Goal: Task Accomplishment & Management: Use online tool/utility

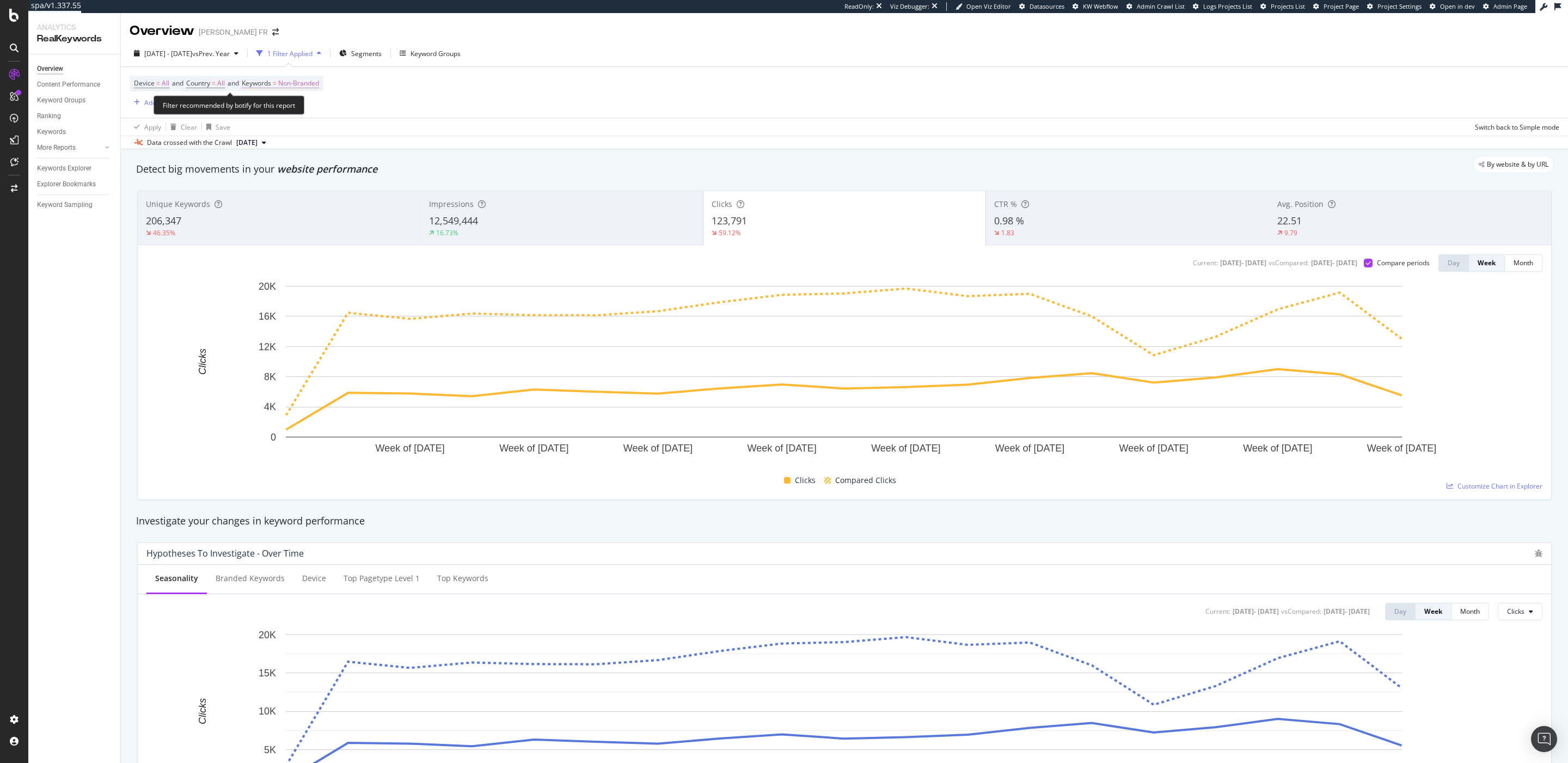
click at [303, 82] on span "Non-Branded" at bounding box center [298, 83] width 41 height 15
click at [295, 110] on span "Non-Branded" at bounding box center [280, 109] width 45 height 9
click at [304, 197] on span "All" at bounding box center [323, 194] width 111 height 10
click at [367, 136] on div "Apply" at bounding box center [369, 132] width 17 height 9
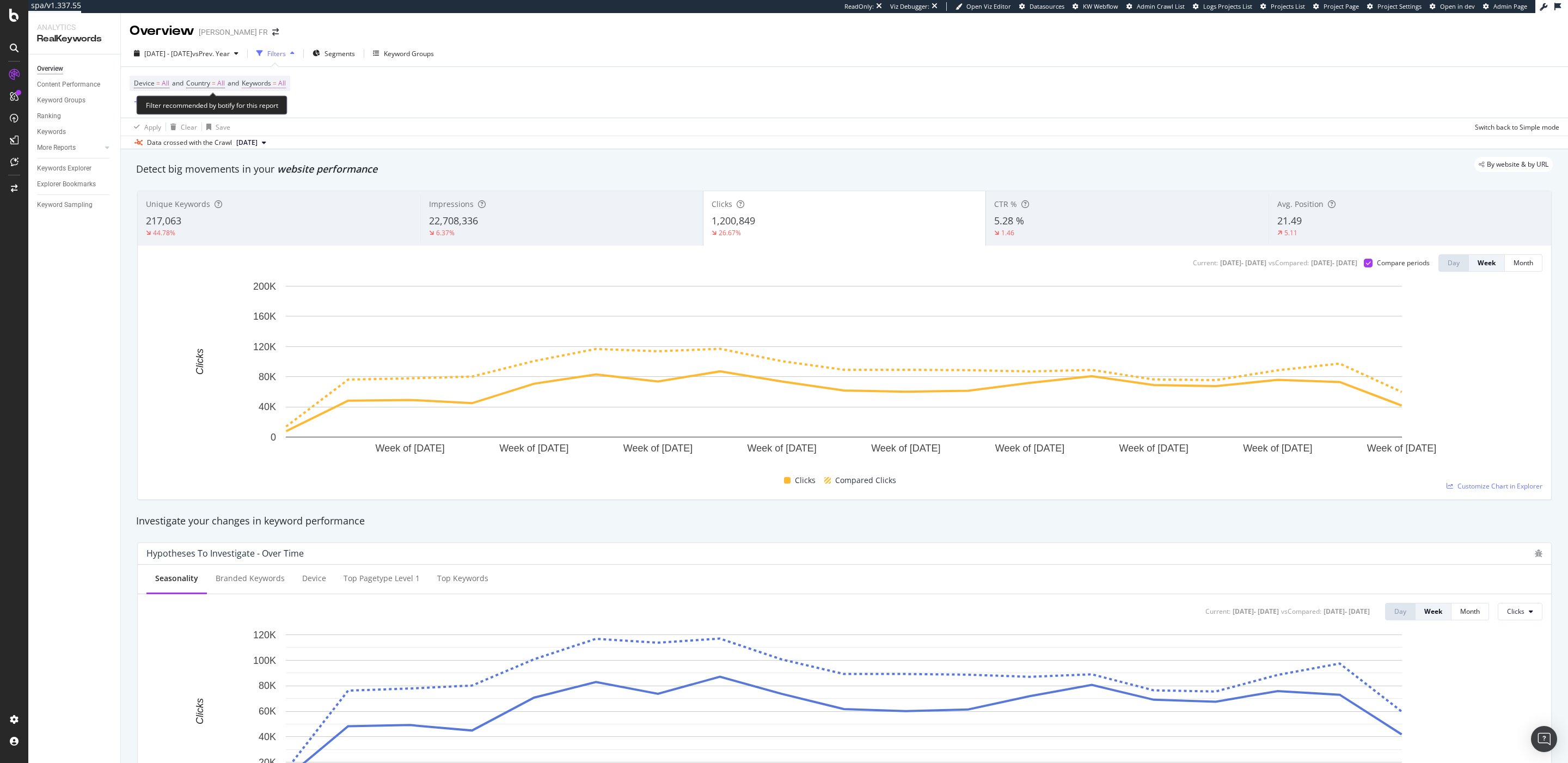
click at [278, 85] on span "Keywords = All" at bounding box center [264, 83] width 44 height 10
click at [273, 96] on div "All Cancel Add filter Apply" at bounding box center [317, 119] width 137 height 54
click at [272, 106] on div "button" at bounding box center [276, 109] width 13 height 7
click at [302, 142] on span "Branded" at bounding box center [323, 147] width 111 height 10
click at [360, 127] on button "Apply" at bounding box center [362, 132] width 32 height 11
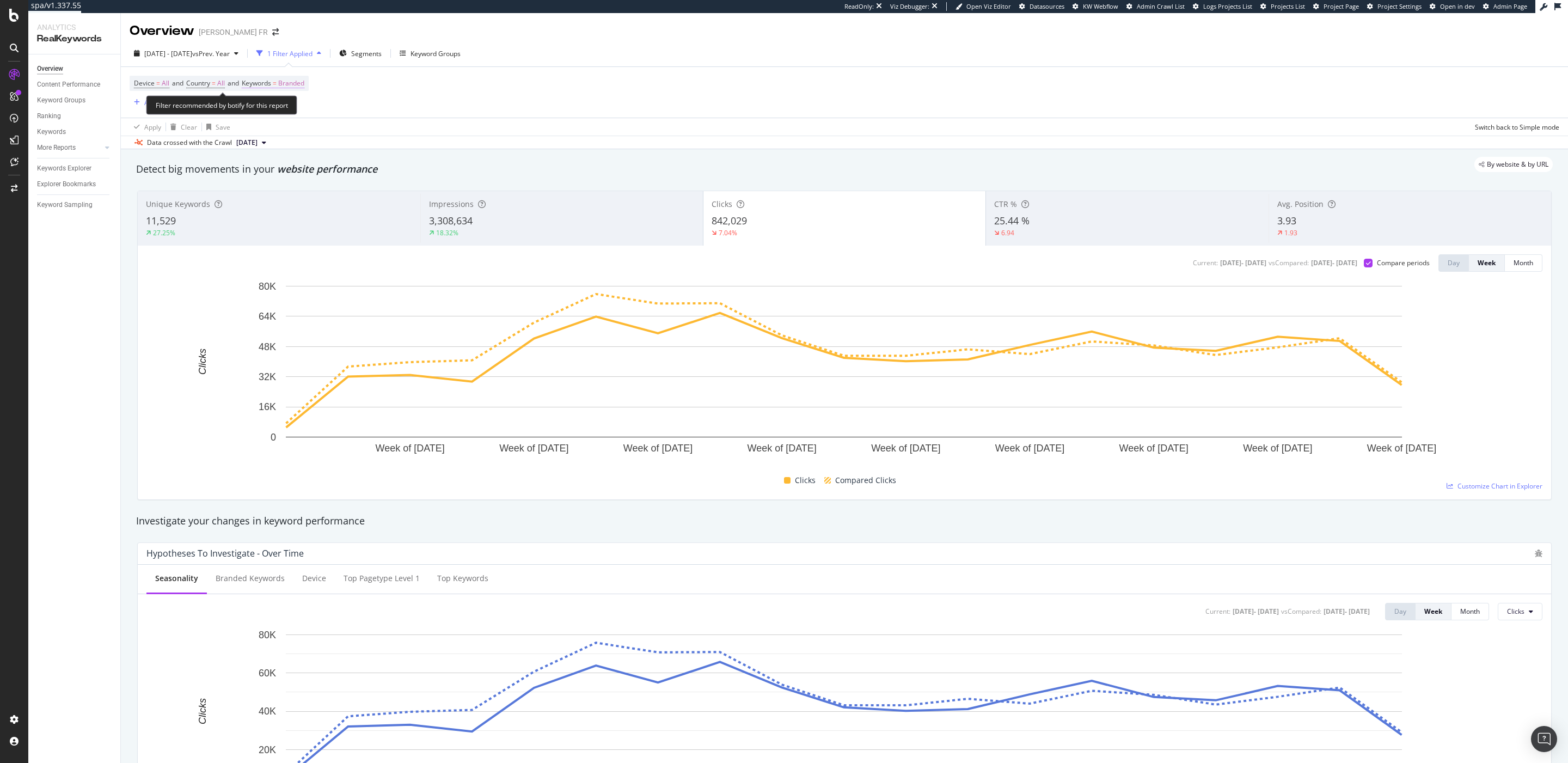
click at [287, 89] on span "Branded" at bounding box center [291, 83] width 26 height 15
click at [281, 116] on div "Branded" at bounding box center [279, 109] width 44 height 16
click at [308, 174] on span "Non-Branded & Anonymized queries" at bounding box center [323, 178] width 111 height 10
click at [377, 130] on div "Apply" at bounding box center [377, 132] width 17 height 9
